Goal: Participate in discussion: Engage in conversation with other users on a specific topic

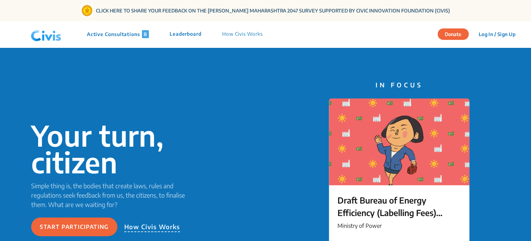
click at [114, 33] on p "Active Consultations 8" at bounding box center [118, 34] width 62 height 8
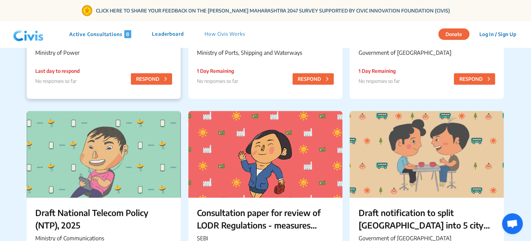
scroll to position [242, 0]
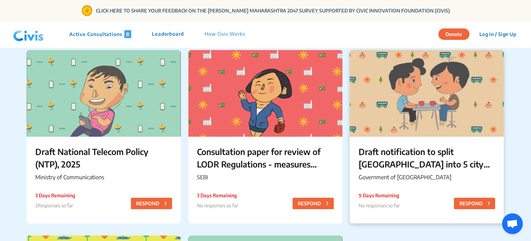
click at [436, 162] on p "Draft notification to split [GEOGRAPHIC_DATA] into 5 city corporations/[GEOGRAP…" at bounding box center [426, 157] width 137 height 25
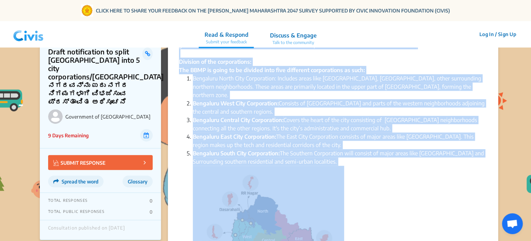
scroll to position [160, 0]
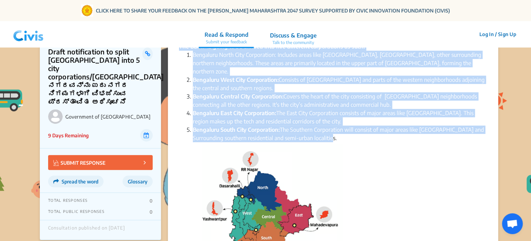
drag, startPoint x: 179, startPoint y: 68, endPoint x: 420, endPoint y: 130, distance: 248.8
copy div "Loremip (1 dol) × Sitamet Con Adipisc elitsed do eiusm tem Incidid utlabor. Etd…"
